Goal: Task Accomplishment & Management: Manage account settings

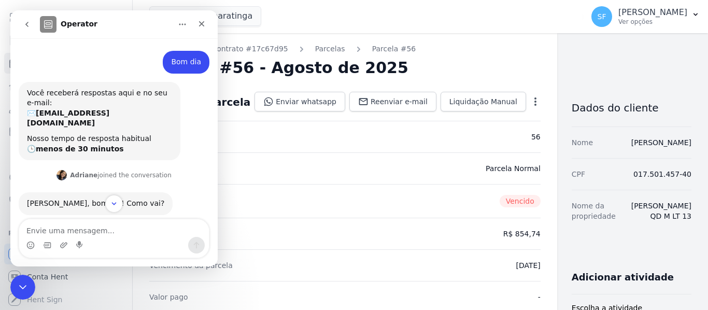
scroll to position [2, 0]
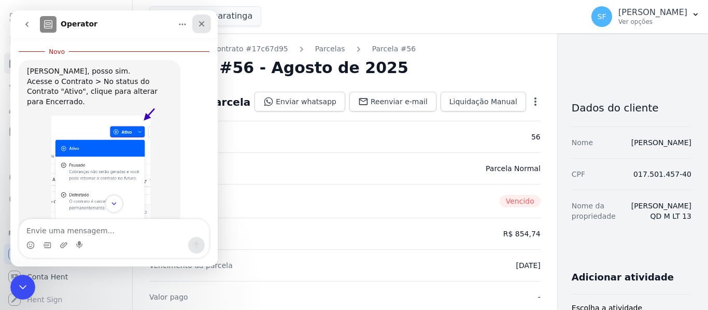
click at [198, 25] on icon "Fechar" at bounding box center [201, 24] width 8 height 8
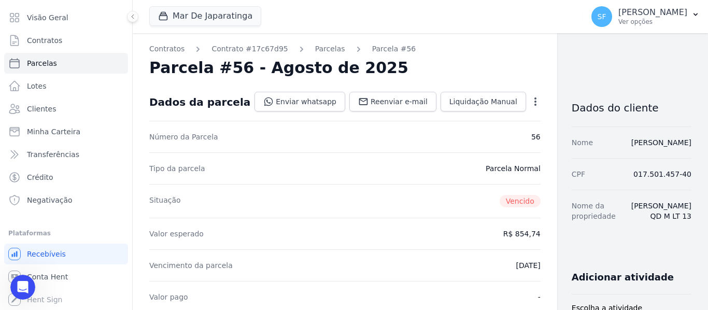
scroll to position [207, 0]
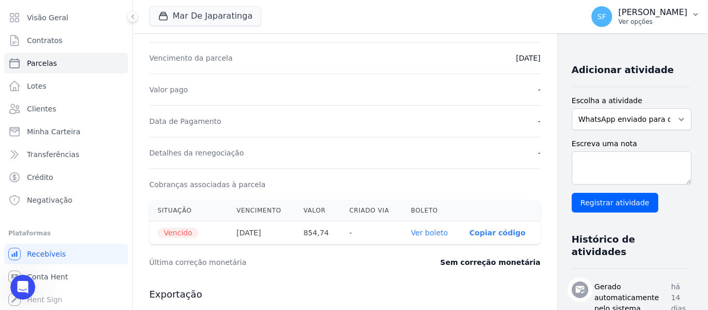
click at [655, 22] on p "Ver opções" at bounding box center [652, 22] width 69 height 8
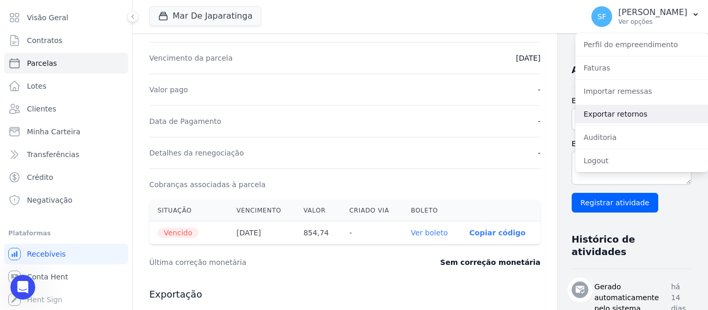
click at [629, 113] on link "Exportar retornos" at bounding box center [641, 114] width 133 height 19
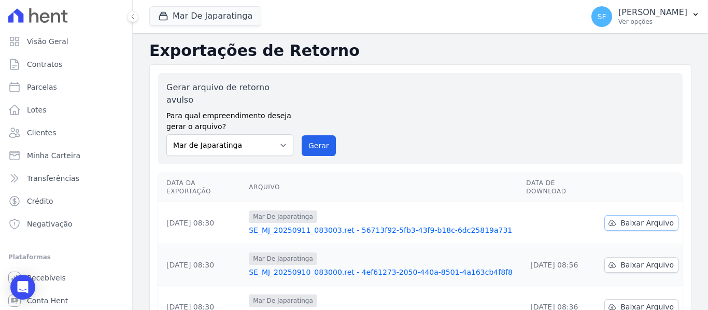
click at [649, 218] on span "Baixar Arquivo" at bounding box center [646, 223] width 53 height 10
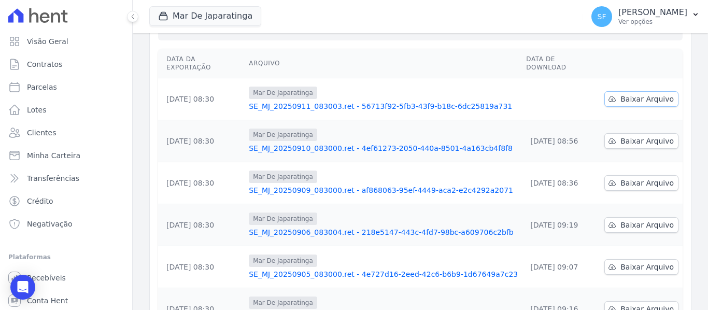
scroll to position [155, 0]
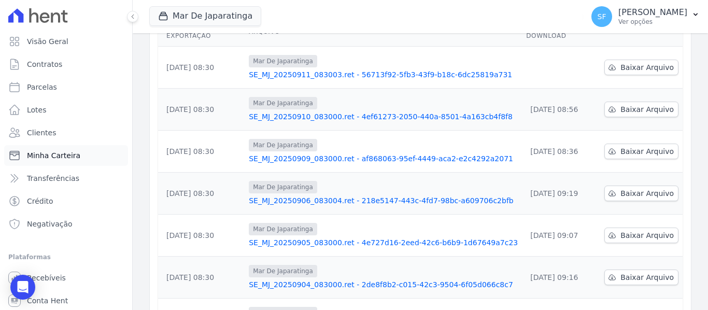
click at [59, 156] on span "Minha Carteira" at bounding box center [53, 155] width 53 height 10
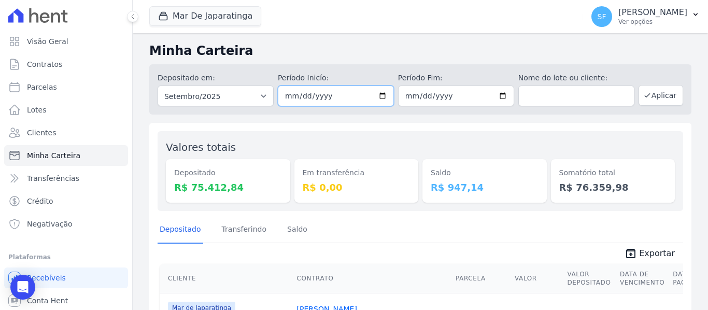
click at [375, 96] on input "2025-09-01" at bounding box center [336, 96] width 116 height 21
click at [380, 95] on input "2025-09-01" at bounding box center [336, 96] width 116 height 21
type input "[DATE]"
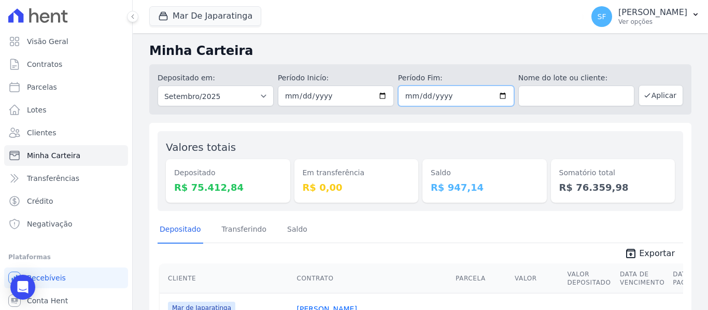
click at [496, 100] on input "2025-09-30" at bounding box center [456, 96] width 116 height 21
type input "[DATE]"
click at [638, 90] on button "Aplicar" at bounding box center [660, 95] width 45 height 21
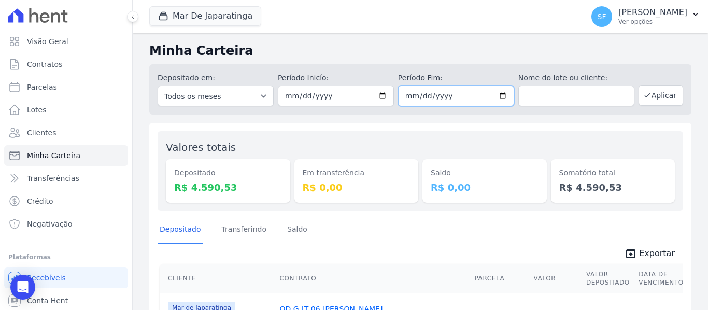
click at [500, 98] on input "2025-09-10" at bounding box center [456, 96] width 116 height 21
click at [551, 149] on div "Somatório total R$ 4.590,53" at bounding box center [613, 170] width 124 height 63
click at [382, 211] on div "Valores totais Depositado R$ 4.590,53 Em transferência R$ 0,00 Saldo R$ 0,00 So…" at bounding box center [420, 309] width 542 height 372
click at [381, 211] on div "Valores totais Depositado R$ 4.590,53 Em transferência R$ 0,00 Saldo R$ 0,00 So…" at bounding box center [420, 309] width 542 height 372
click at [502, 92] on input "2025-09-10" at bounding box center [456, 96] width 116 height 21
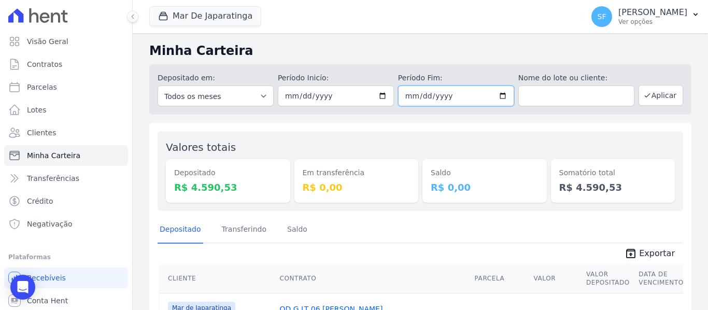
type input "2025-09-11"
click at [527, 140] on div "Saldo R$ 0,00" at bounding box center [484, 170] width 124 height 63
click at [658, 97] on button "Aplicar" at bounding box center [660, 95] width 45 height 21
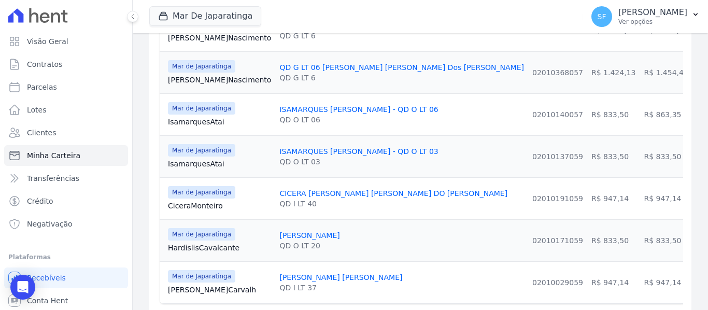
scroll to position [495, 0]
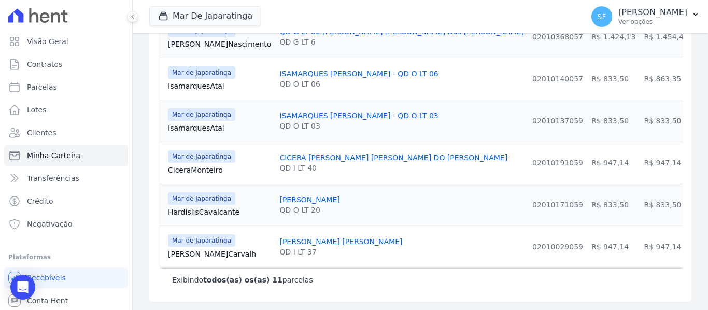
click at [361, 288] on div "Exibindo todos(as) os(as) 11 parcelas" at bounding box center [420, 279] width 521 height 23
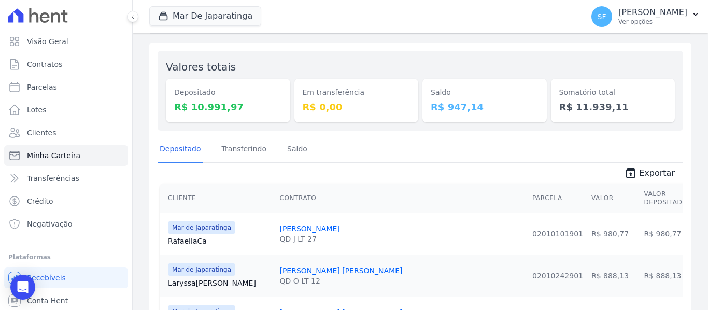
scroll to position [0, 0]
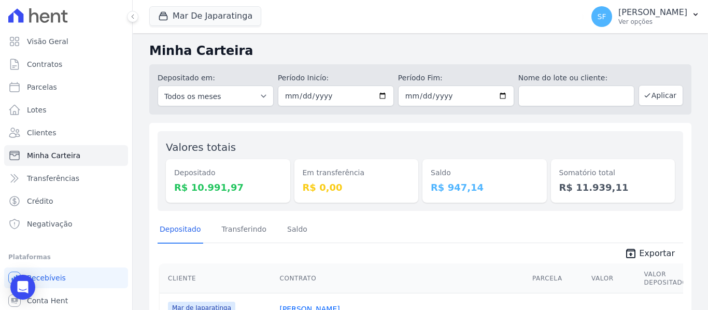
click at [344, 226] on div "Depositado Transferindo Saldo" at bounding box center [421, 229] width 526 height 25
drag, startPoint x: 60, startPoint y: 67, endPoint x: 465, endPoint y: 178, distance: 420.7
click at [60, 67] on link "Contratos" at bounding box center [66, 64] width 124 height 21
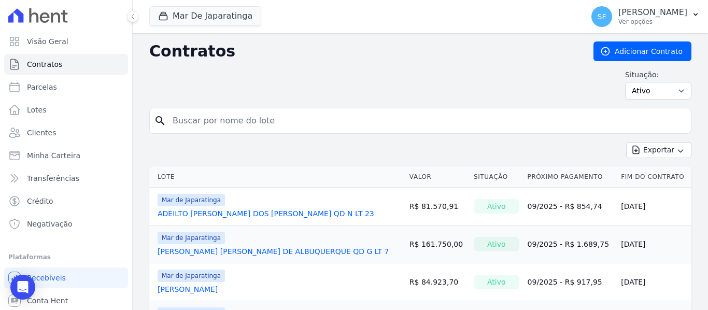
click at [337, 118] on input "search" at bounding box center [426, 120] width 520 height 21
type input "LARYSSA THAMYRES SANTOS BARROS"
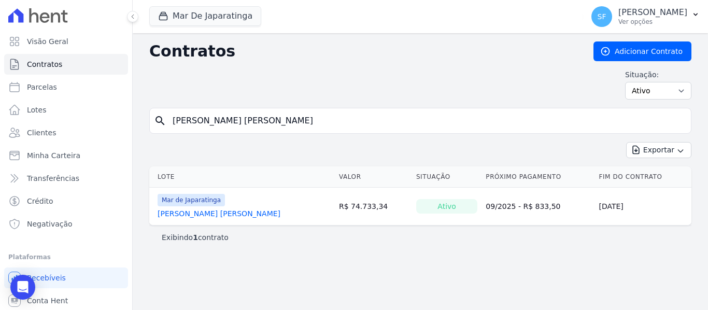
click at [253, 209] on link "LARYSSA THAMYRES SANTOS BARROS" at bounding box center [219, 213] width 123 height 10
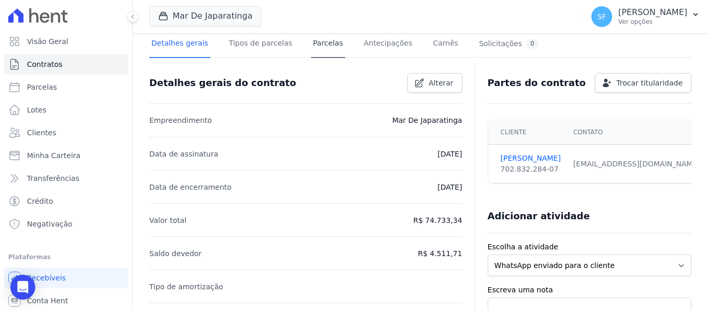
scroll to position [52, 0]
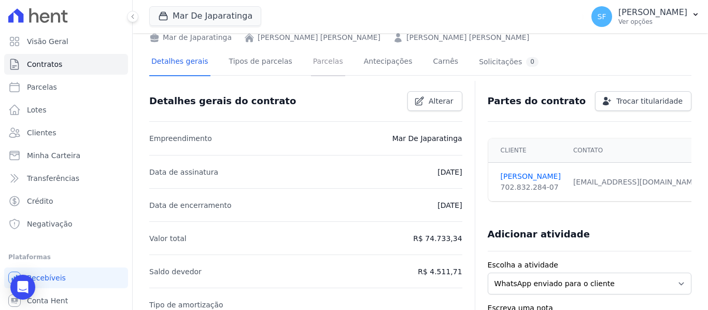
click at [311, 69] on link "Parcelas" at bounding box center [328, 62] width 34 height 27
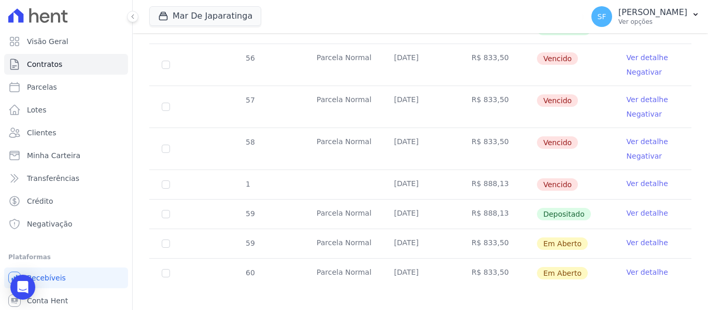
scroll to position [465, 0]
click at [640, 178] on link "Ver detalhe" at bounding box center [647, 183] width 41 height 10
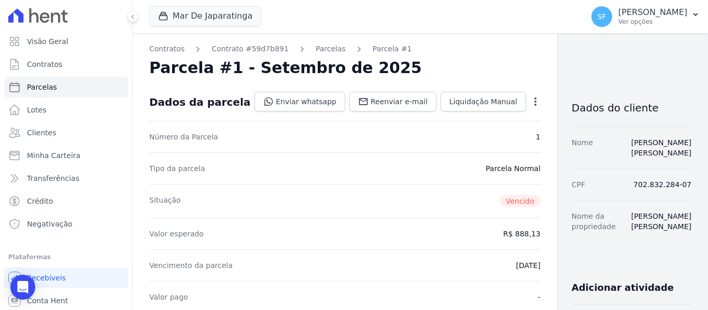
click at [422, 46] on nav "Contratos Contrato #59d7b891 Parcelas Parcela #1" at bounding box center [344, 49] width 391 height 11
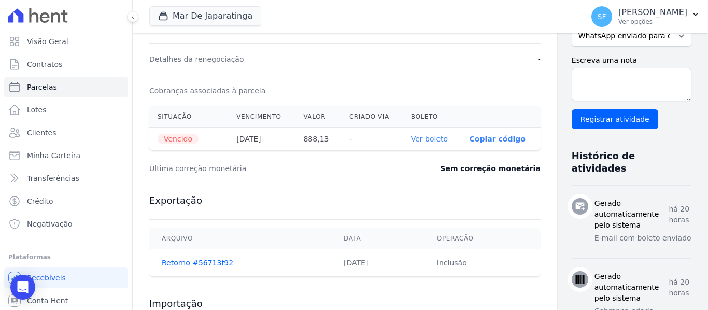
scroll to position [296, 0]
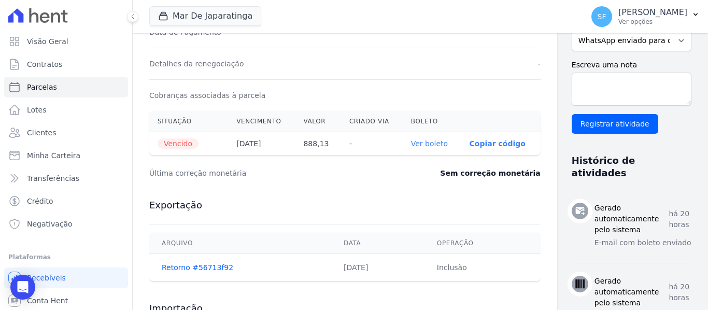
click at [411, 144] on link "Ver boleto" at bounding box center [429, 143] width 37 height 8
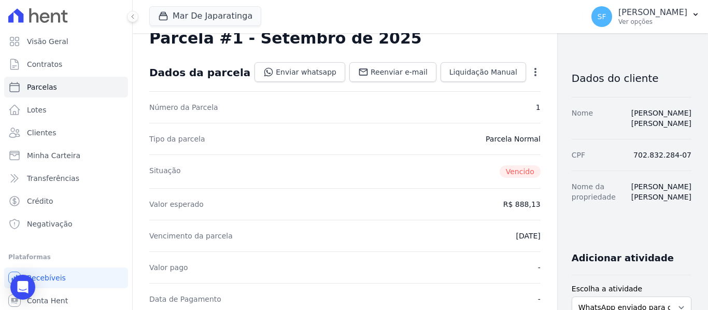
scroll to position [0, 0]
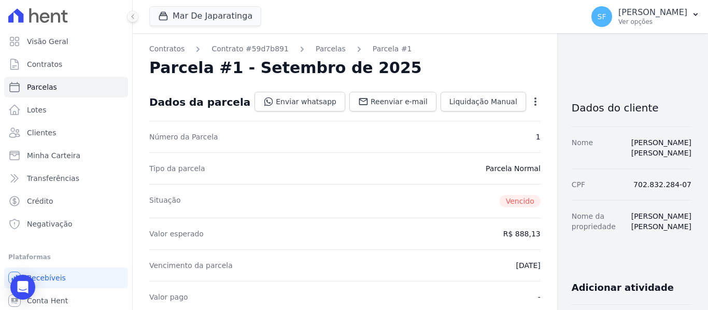
click at [530, 103] on icon "button" at bounding box center [535, 101] width 10 height 10
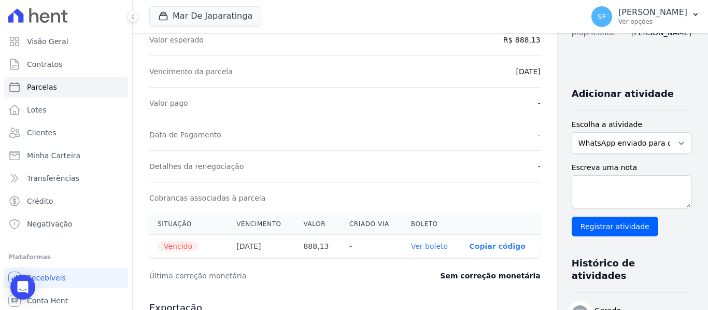
scroll to position [89, 0]
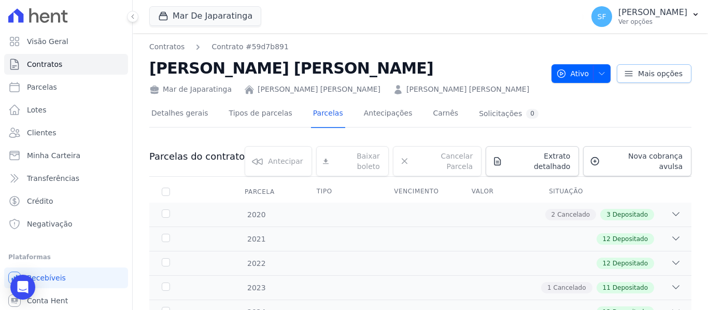
click at [655, 74] on span "Mais opções" at bounding box center [660, 73] width 45 height 10
click at [513, 109] on div "Detalhes gerais Tipos de parcelas Parcelas Antecipações Carnês Solicitações 0" at bounding box center [420, 114] width 542 height 26
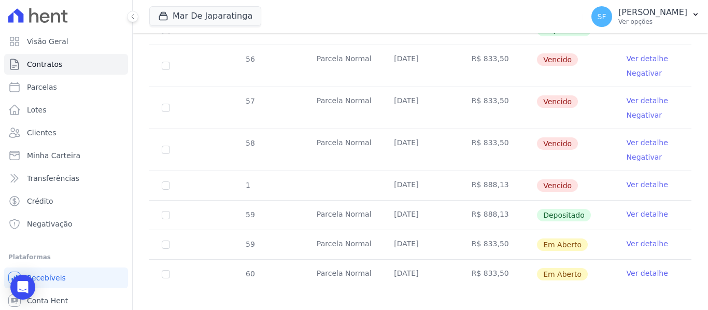
scroll to position [465, 0]
click at [628, 178] on link "Ver detalhe" at bounding box center [647, 183] width 41 height 10
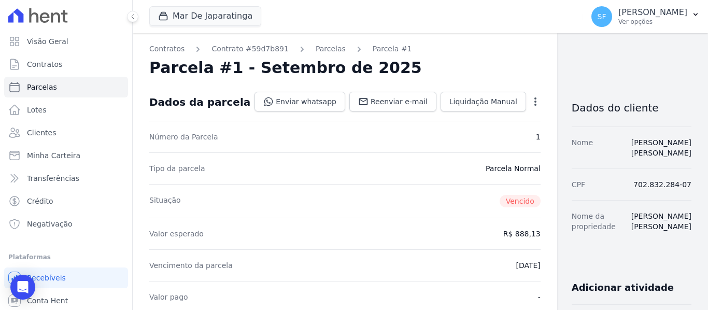
click at [530, 106] on icon "button" at bounding box center [535, 101] width 10 height 10
click at [446, 136] on link "Cancelar Parcela" at bounding box center [490, 134] width 91 height 19
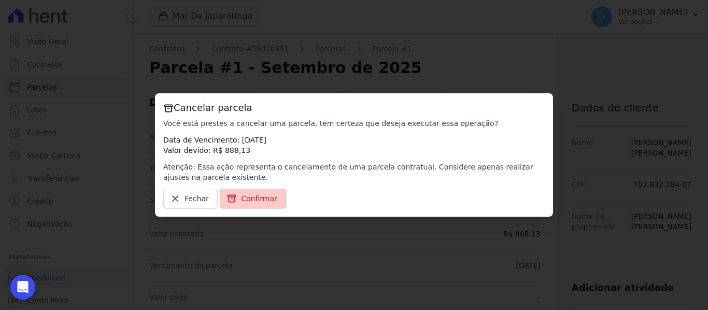
click at [256, 195] on span "Confirmar" at bounding box center [259, 198] width 36 height 10
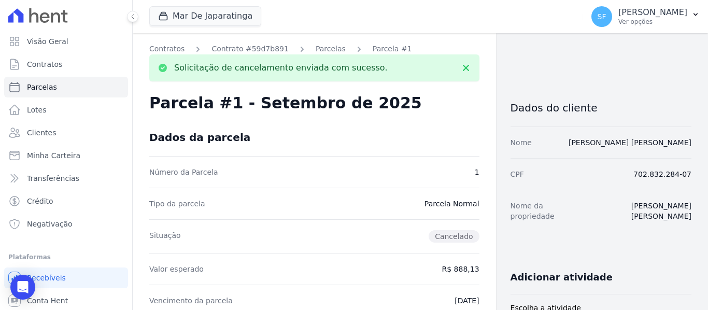
click at [447, 144] on div "Dados da parcela" at bounding box center [314, 137] width 330 height 37
click at [463, 70] on icon at bounding box center [466, 68] width 6 height 6
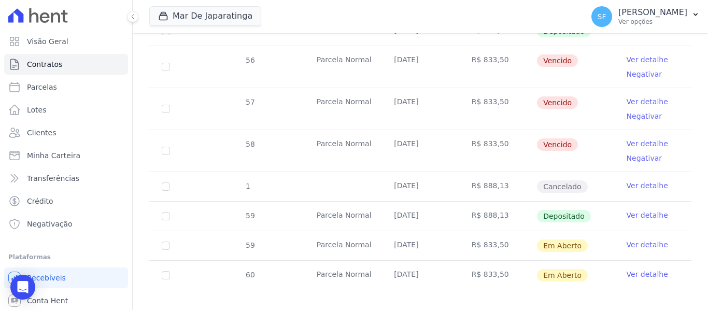
scroll to position [465, 0]
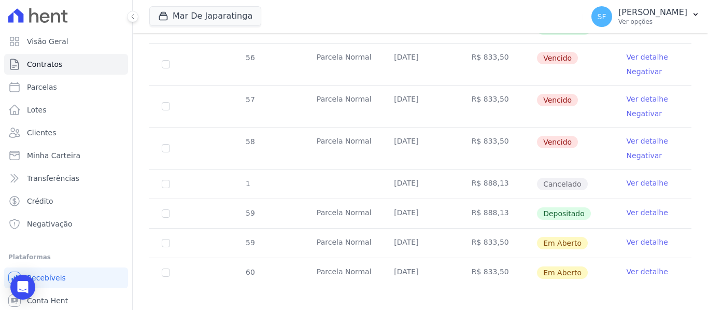
click at [636, 208] on link "Ver detalhe" at bounding box center [647, 212] width 41 height 10
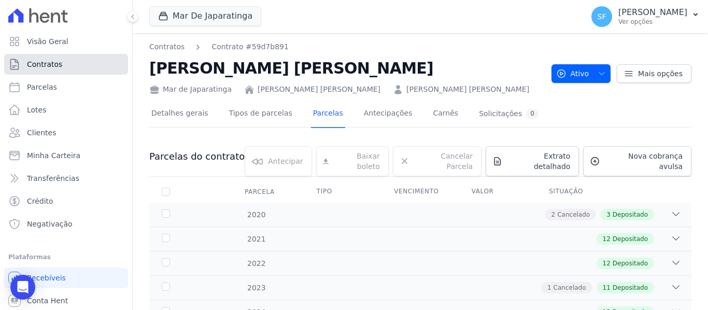
click at [51, 67] on span "Contratos" at bounding box center [44, 64] width 35 height 10
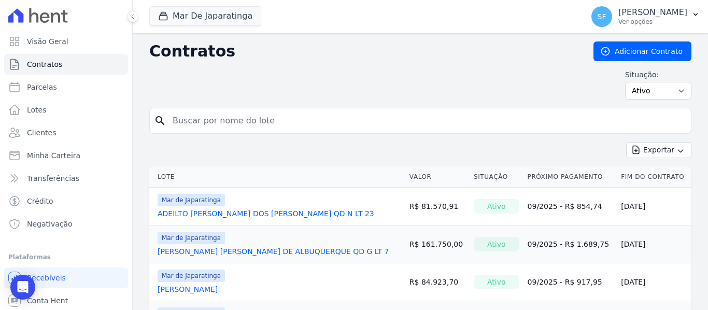
click at [429, 115] on input "search" at bounding box center [426, 120] width 520 height 21
type input "rafaella"
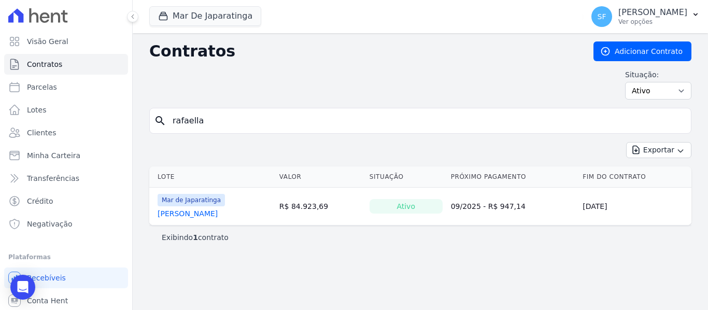
click at [218, 212] on link "RAFAELLA CAROLINA DE MORAIS CALACA" at bounding box center [188, 213] width 60 height 10
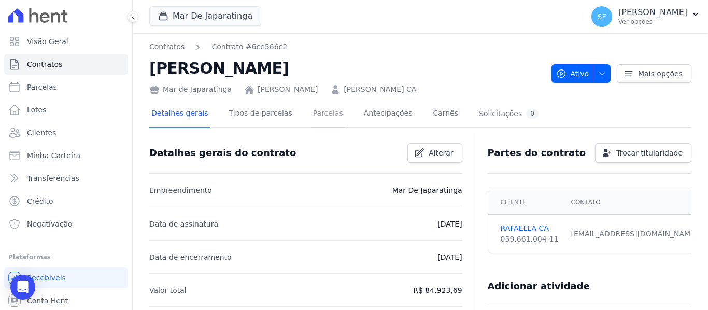
click at [318, 111] on link "Parcelas" at bounding box center [328, 114] width 34 height 27
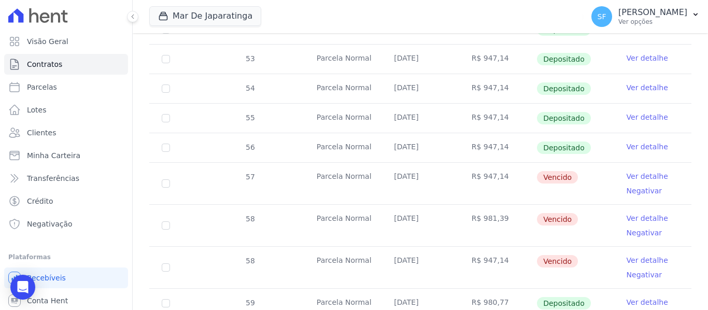
scroll to position [453, 0]
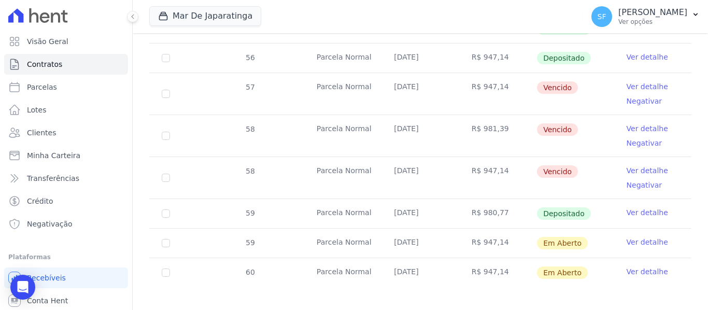
click at [630, 207] on link "Ver detalhe" at bounding box center [647, 212] width 41 height 10
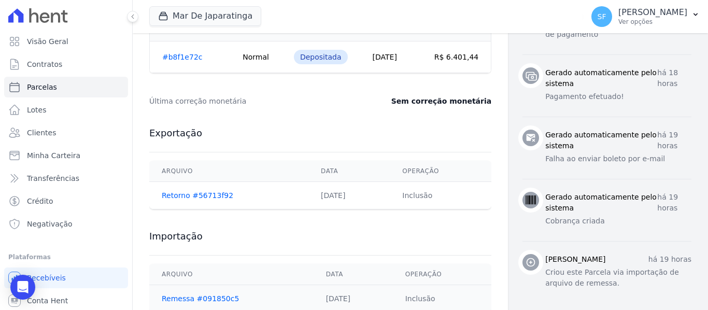
scroll to position [503, 0]
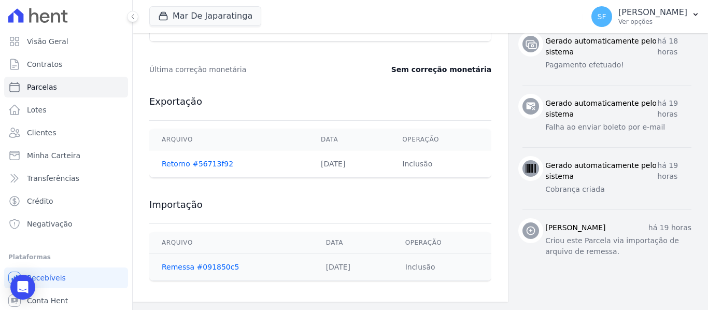
click at [65, 155] on span "Minha Carteira" at bounding box center [53, 155] width 53 height 10
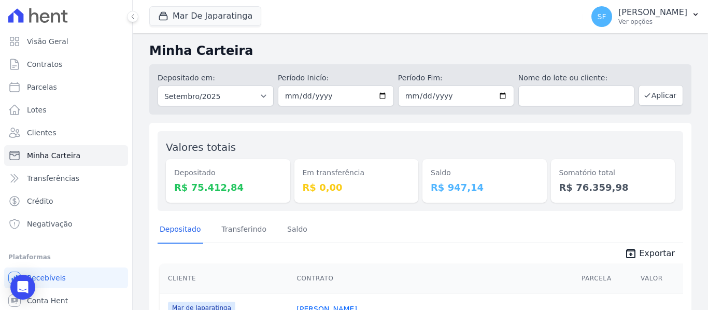
scroll to position [52, 0]
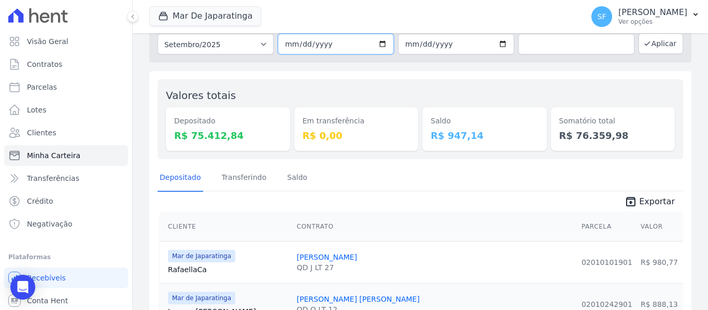
click at [382, 45] on input "2025-09-01" at bounding box center [336, 44] width 116 height 21
type input "2025-09-10"
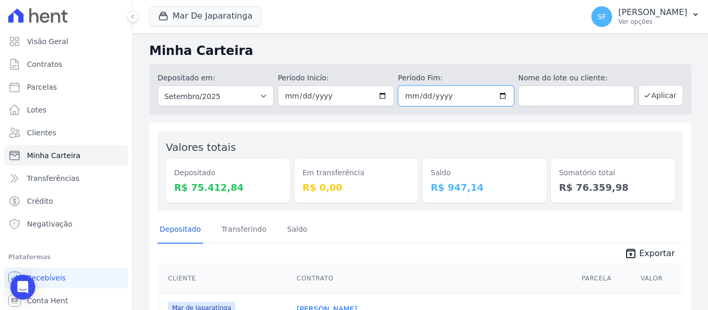
click at [495, 95] on input "2025-09-30" at bounding box center [456, 96] width 116 height 21
type input "2025-09-10"
click at [652, 88] on button "Aplicar" at bounding box center [660, 95] width 45 height 21
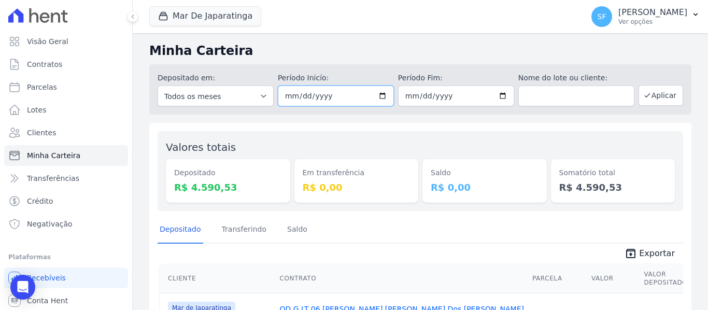
click at [379, 94] on input "2025-09-10" at bounding box center [336, 96] width 116 height 21
type input "2025-09-11"
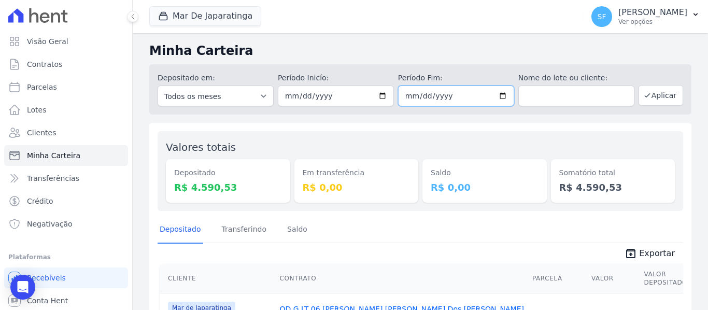
click at [501, 96] on input "2025-09-10" at bounding box center [456, 96] width 116 height 21
type input "2025-09-11"
click at [645, 95] on button "Aplicar" at bounding box center [660, 95] width 45 height 21
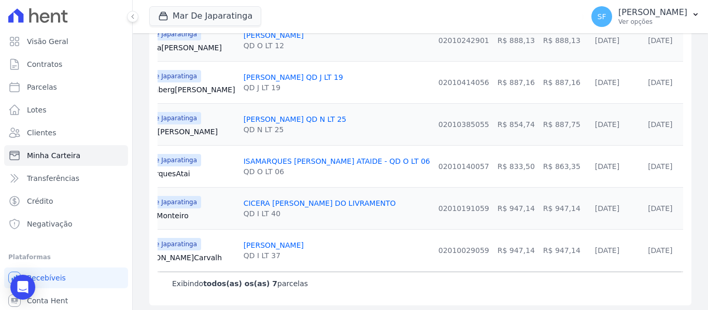
scroll to position [327, 0]
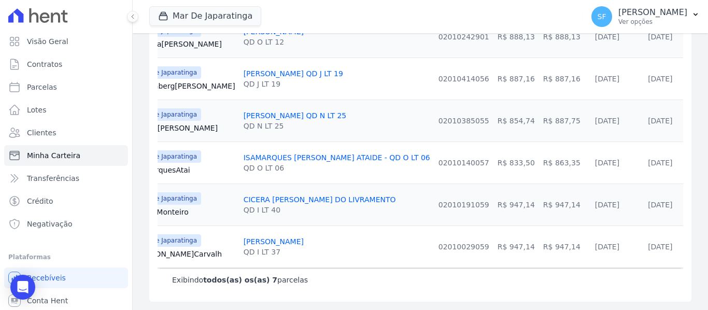
click at [579, 295] on div "Valores totais Depositado R$ 6.401,44 Em transferência R$ 0,00 [GEOGRAPHIC_DATA…" at bounding box center [420, 53] width 542 height 498
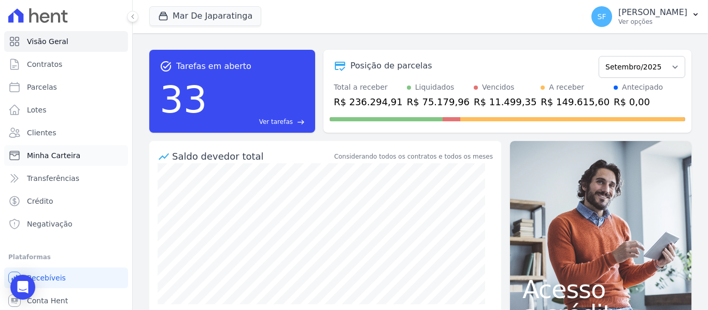
scroll to position [155, 0]
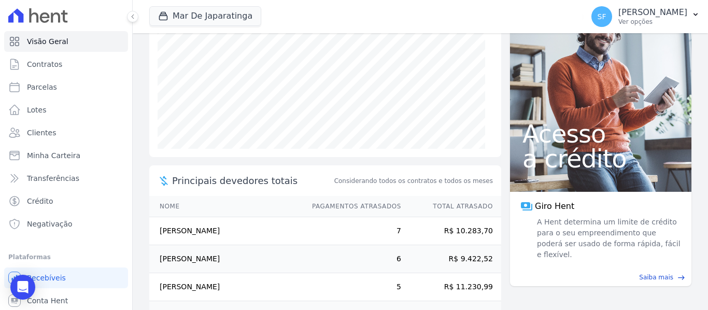
drag, startPoint x: 24, startPoint y: 291, endPoint x: 65, endPoint y: 255, distance: 54.0
click at [24, 291] on icon "Open Intercom Messenger" at bounding box center [23, 287] width 11 height 12
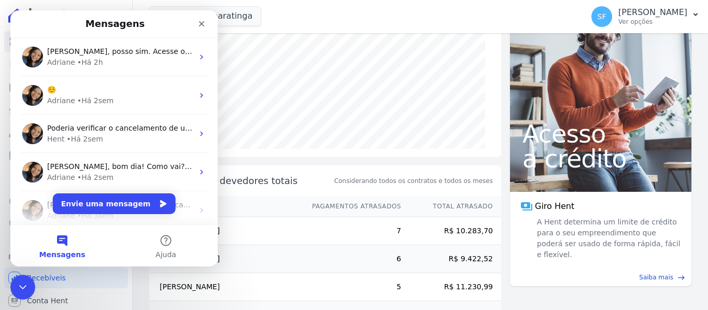
scroll to position [0, 0]
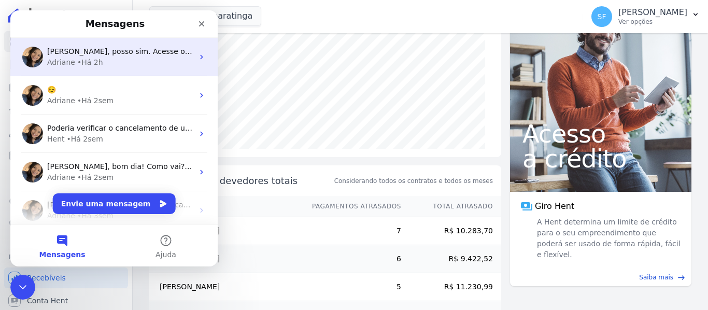
click at [110, 64] on div "Adriane • Há 2h" at bounding box center [120, 62] width 146 height 11
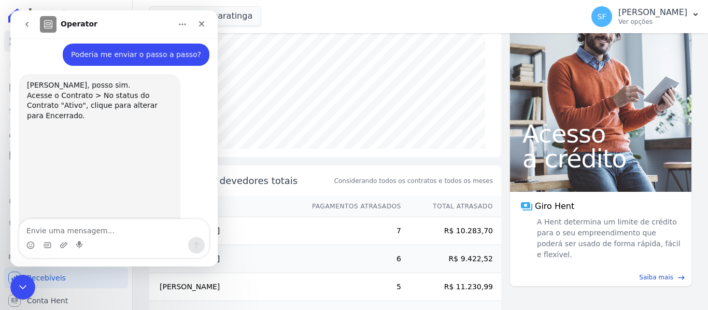
scroll to position [553, 0]
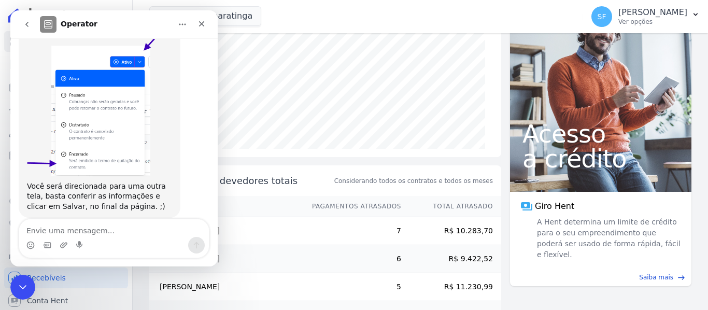
click at [126, 101] on img "Adriane diz…" at bounding box center [91, 106] width 129 height 139
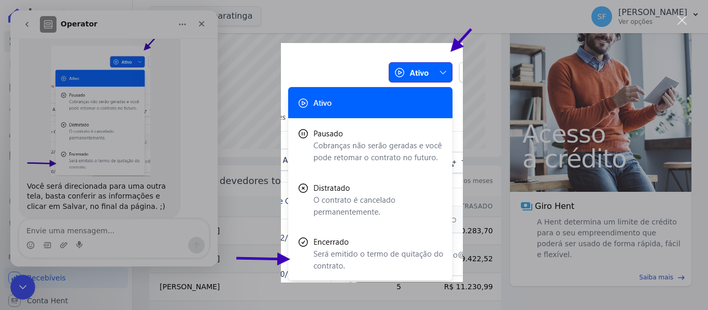
click at [490, 55] on div "Messenger da Intercom" at bounding box center [354, 155] width 708 height 310
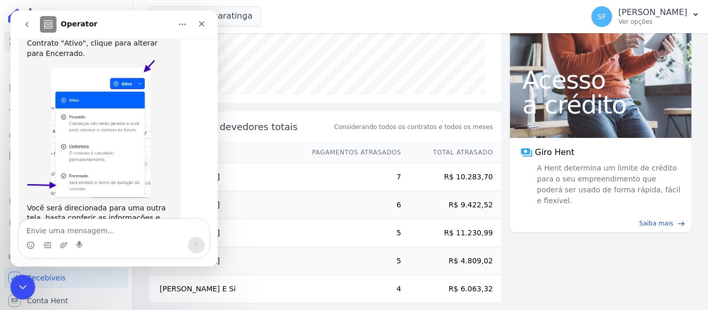
scroll to position [219, 0]
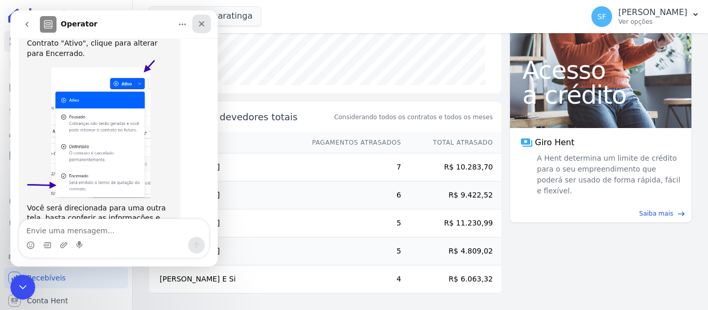
click at [204, 23] on icon "Fechar" at bounding box center [201, 24] width 8 height 8
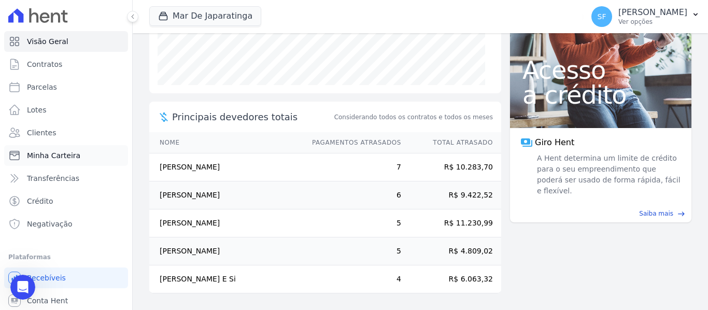
scroll to position [553, 0]
click at [57, 70] on link "Contratos" at bounding box center [66, 64] width 124 height 21
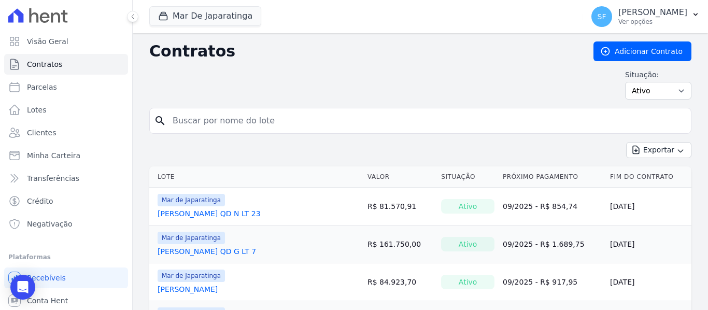
click at [351, 128] on input "search" at bounding box center [426, 120] width 520 height 21
type input "magno"
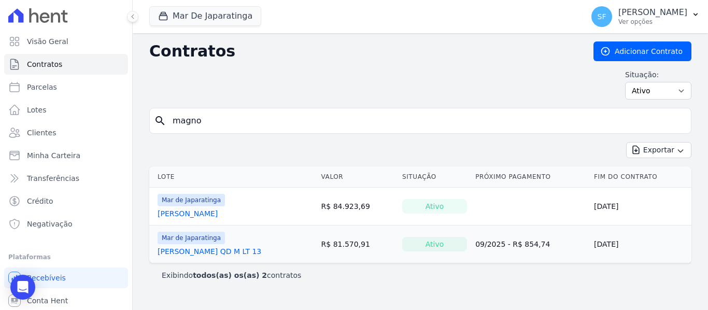
click at [261, 251] on link "[PERSON_NAME] QD M LT 13" at bounding box center [210, 251] width 104 height 10
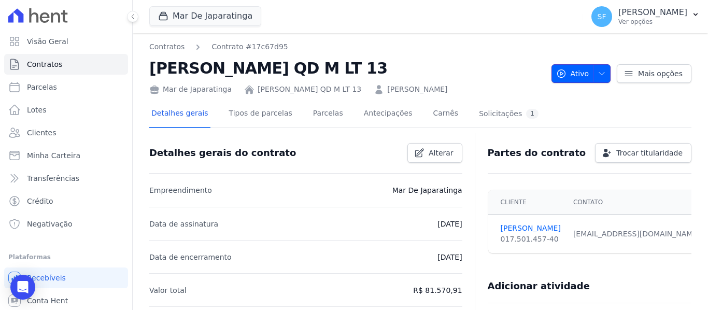
click at [598, 77] on icon "button" at bounding box center [602, 73] width 8 height 8
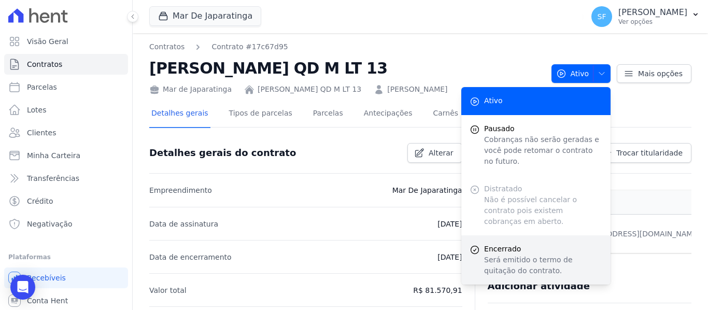
click at [520, 254] on p "Será emitido o termo de quitação do contrato." at bounding box center [543, 265] width 118 height 22
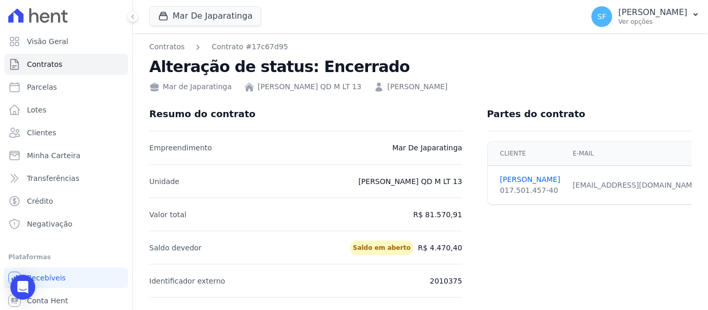
click at [546, 238] on div "Partes do contrato Cliente E-mail [PERSON_NAME] 017.501.457-40 [EMAIL_ADDRESS][…" at bounding box center [583, 197] width 217 height 200
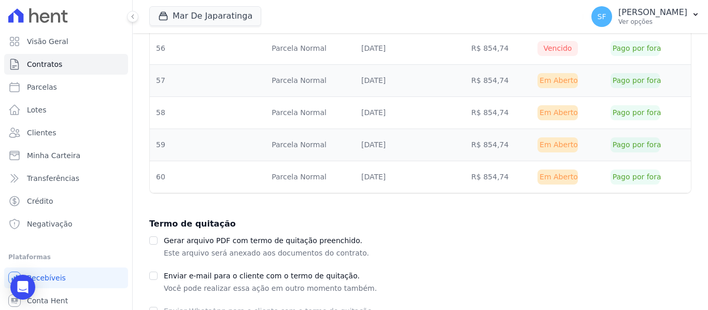
scroll to position [425, 0]
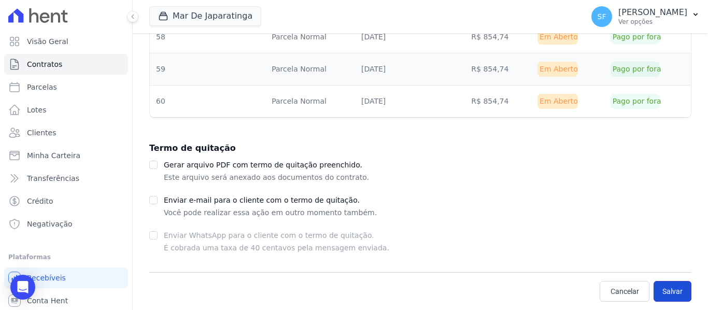
click at [670, 293] on button "Salvar" at bounding box center [673, 291] width 38 height 21
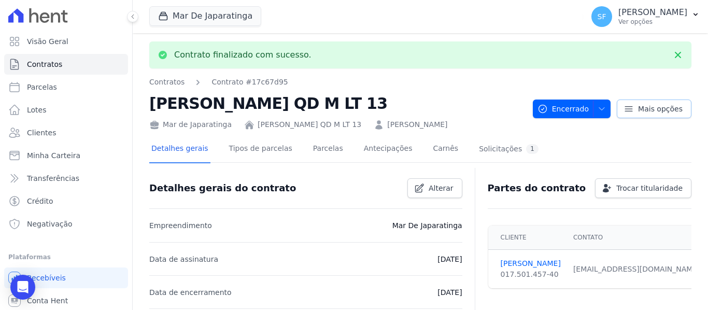
click at [648, 109] on span "Mais opções" at bounding box center [660, 109] width 45 height 10
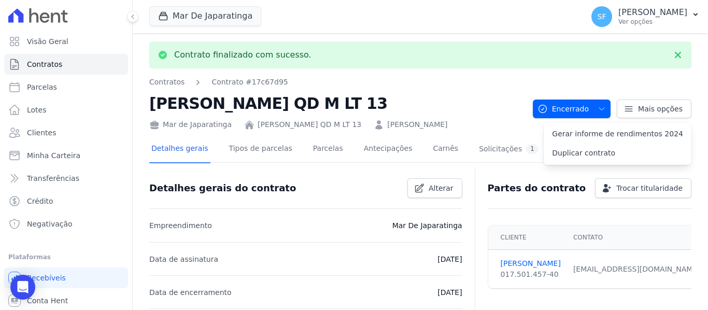
click at [543, 147] on div "Detalhes gerais Tipos de parcelas [GEOGRAPHIC_DATA] Antecipações Carnês Solicit…" at bounding box center [420, 149] width 542 height 26
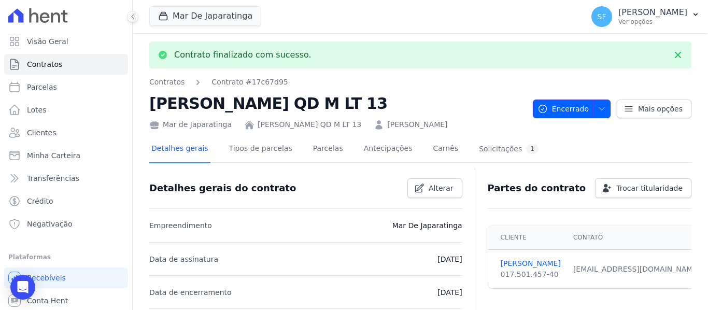
click at [598, 110] on icon "button" at bounding box center [602, 109] width 8 height 8
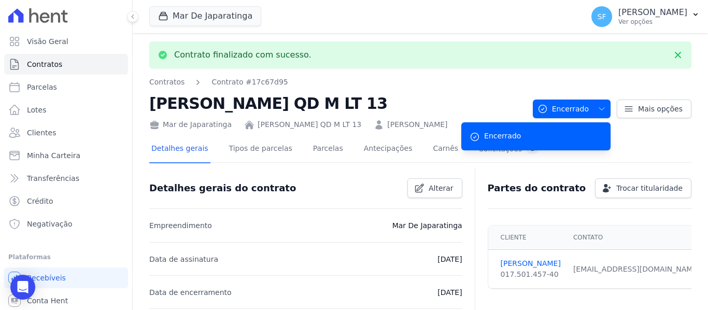
click at [426, 88] on div "Contratos Contrato #17c67d95 [PERSON_NAME] QD M LT [DATE] de Japaratinga [PERSO…" at bounding box center [336, 103] width 375 height 53
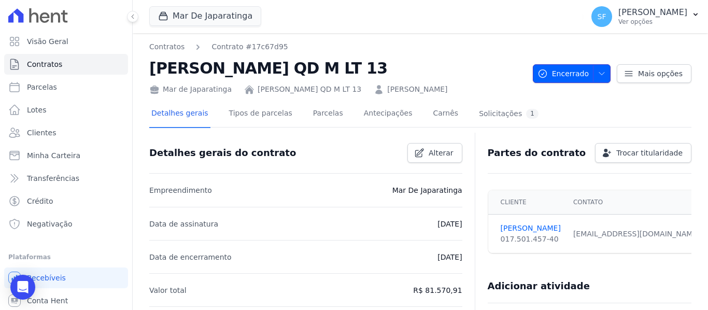
click at [595, 78] on span "button" at bounding box center [599, 73] width 13 height 17
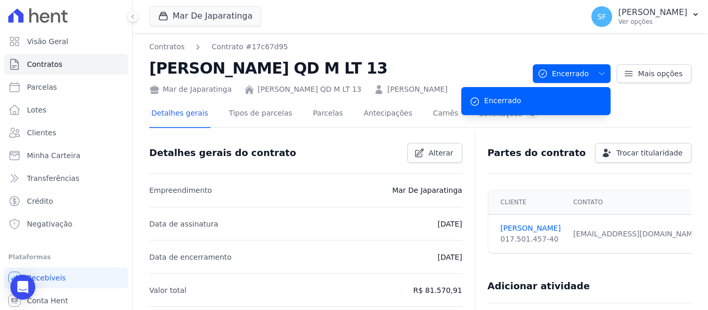
click at [468, 67] on h2 "[PERSON_NAME] QD M LT 13" at bounding box center [336, 67] width 375 height 23
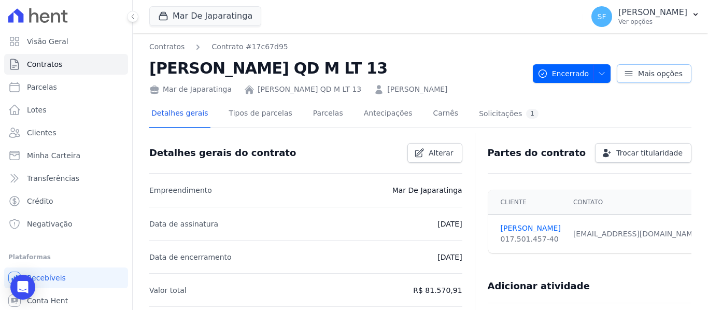
click at [631, 74] on link "Mais opções" at bounding box center [654, 73] width 75 height 19
click at [505, 131] on div at bounding box center [420, 131] width 542 height 9
click at [565, 74] on span "Encerrado" at bounding box center [562, 73] width 51 height 19
